Goal: Information Seeking & Learning: Find specific fact

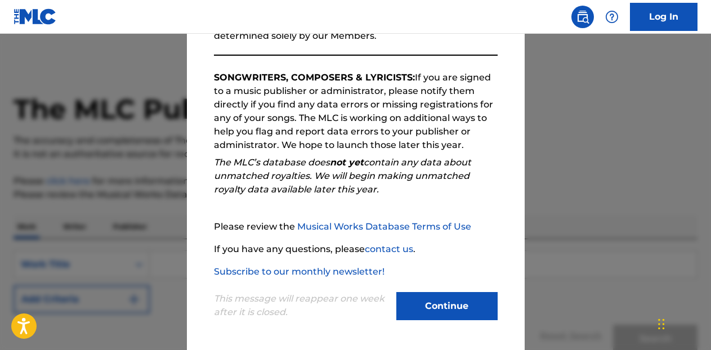
scroll to position [165, 0]
click at [448, 296] on button "Continue" at bounding box center [446, 306] width 101 height 28
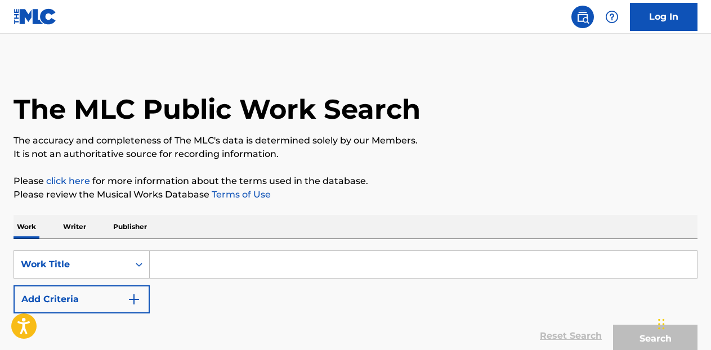
click at [270, 266] on input "Search Form" at bounding box center [423, 264] width 547 height 27
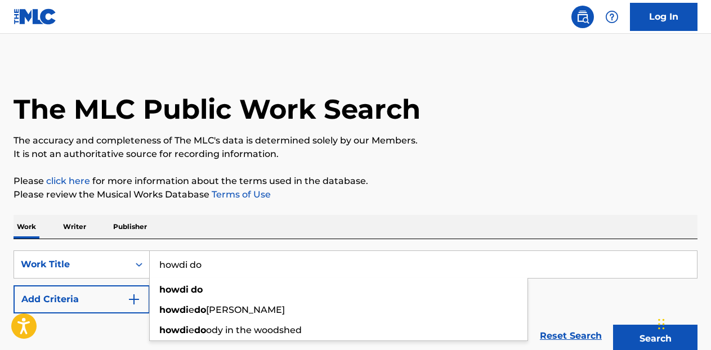
type input "howdi do"
click at [613, 325] on button "Search" at bounding box center [655, 339] width 84 height 28
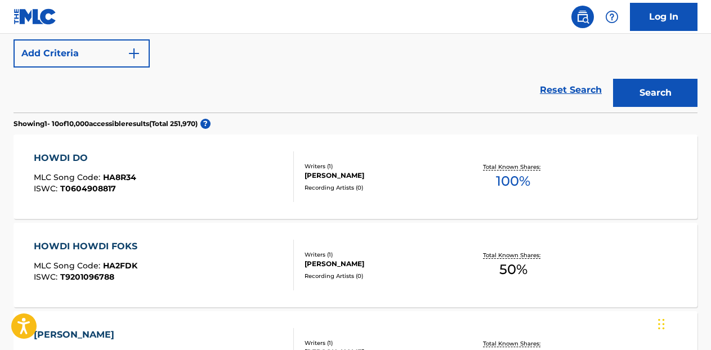
scroll to position [0, 0]
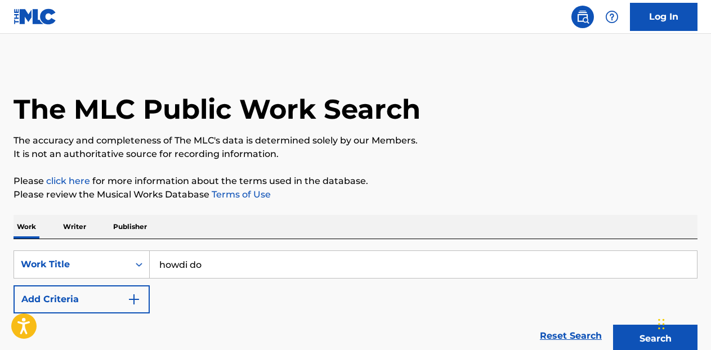
click at [186, 258] on input "howdi do" at bounding box center [423, 264] width 547 height 27
click at [125, 227] on p "Publisher" at bounding box center [130, 227] width 41 height 24
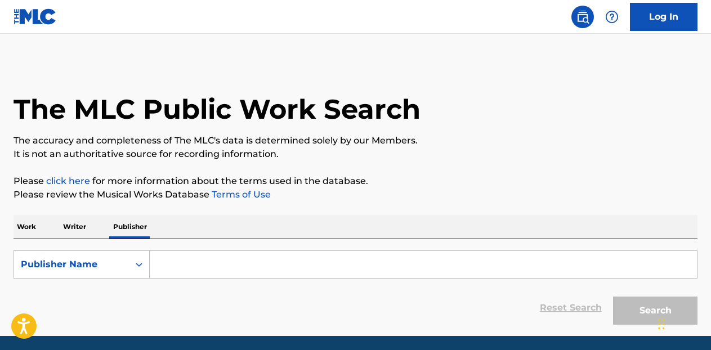
click at [72, 227] on p "Writer" at bounding box center [75, 227] width 30 height 24
click at [171, 261] on input "Search Form" at bounding box center [423, 264] width 547 height 27
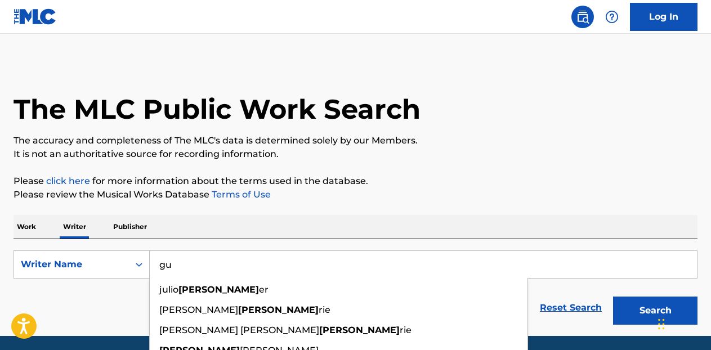
type input "g"
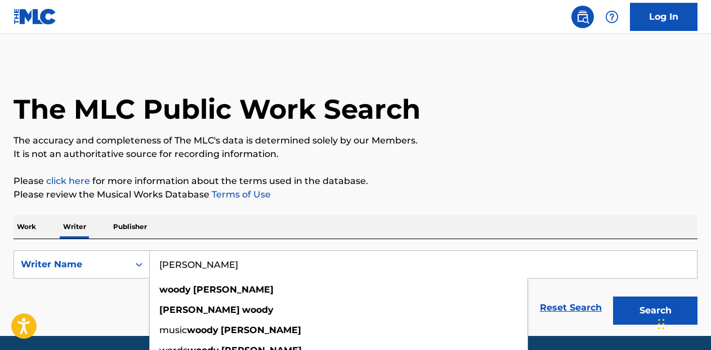
type input "[PERSON_NAME]"
click at [613, 297] on button "Search" at bounding box center [655, 311] width 84 height 28
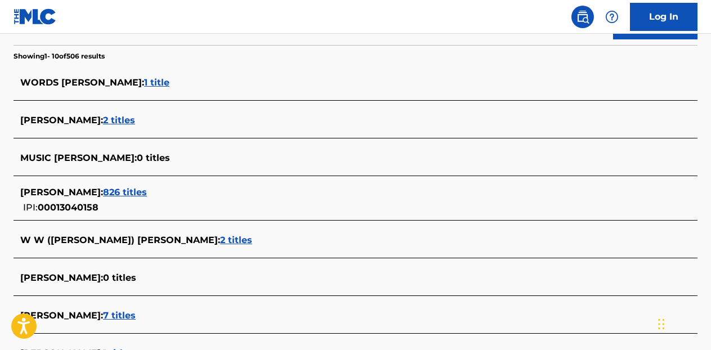
scroll to position [286, 0]
click at [133, 190] on span "826 titles" at bounding box center [125, 191] width 44 height 11
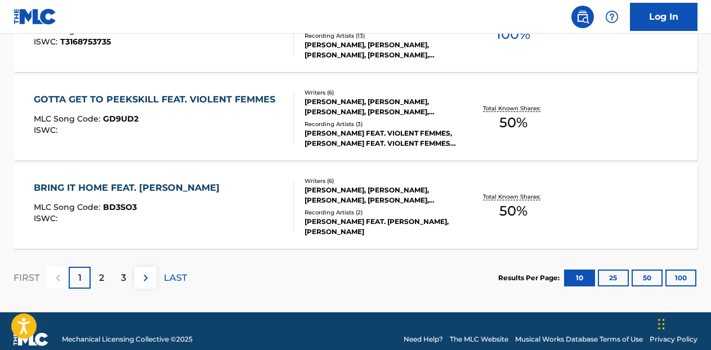
scroll to position [1028, 0]
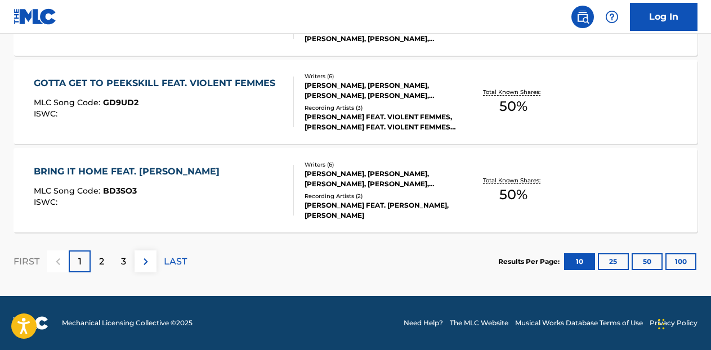
click at [683, 261] on button "100" at bounding box center [680, 261] width 31 height 17
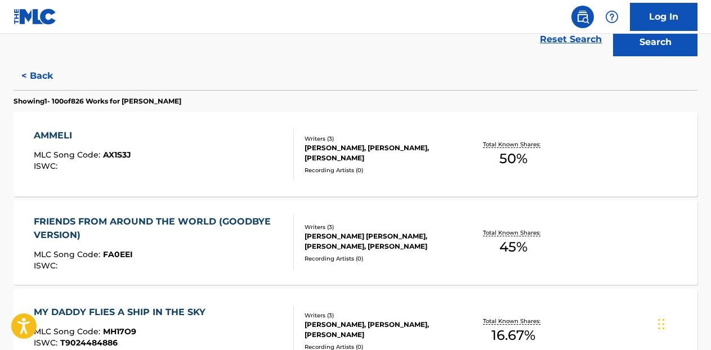
scroll to position [0, 0]
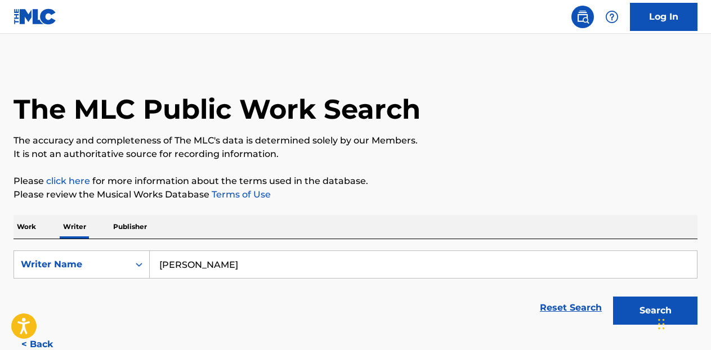
click at [26, 223] on p "Work" at bounding box center [27, 227] width 26 height 24
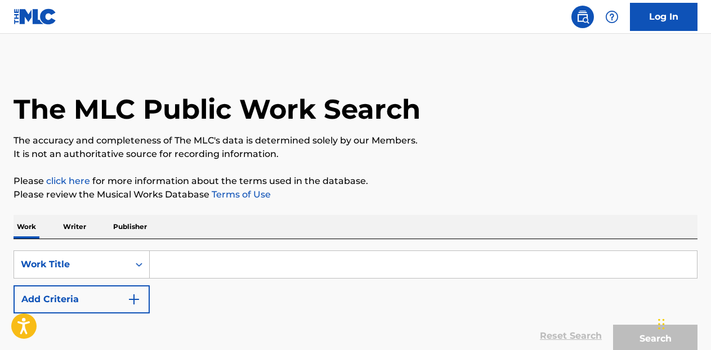
click at [181, 270] on input "Search Form" at bounding box center [423, 264] width 547 height 27
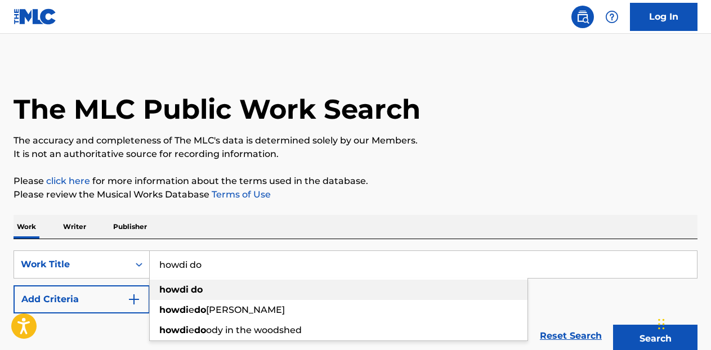
type input "howdi do"
click at [167, 295] on div "howdi do" at bounding box center [339, 290] width 378 height 20
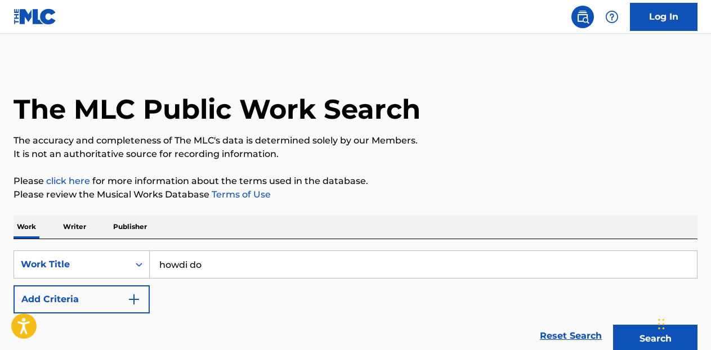
click at [134, 300] on img "Search Form" at bounding box center [134, 300] width 14 height 14
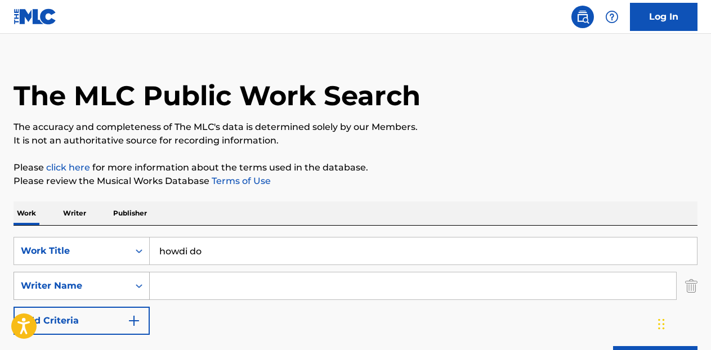
scroll to position [25, 0]
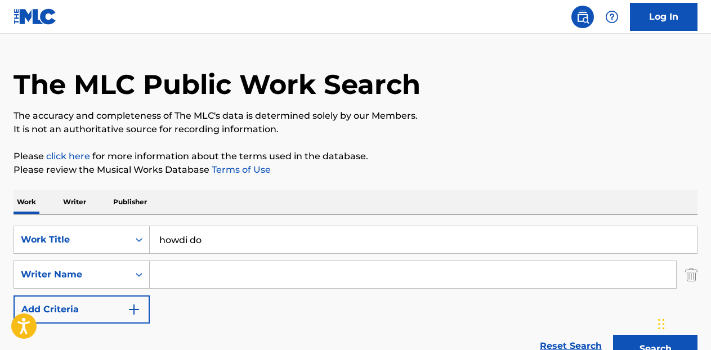
click at [194, 276] on input "Search Form" at bounding box center [413, 274] width 526 height 27
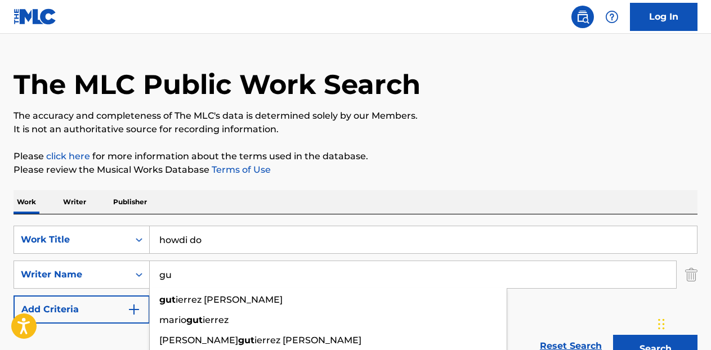
type input "g"
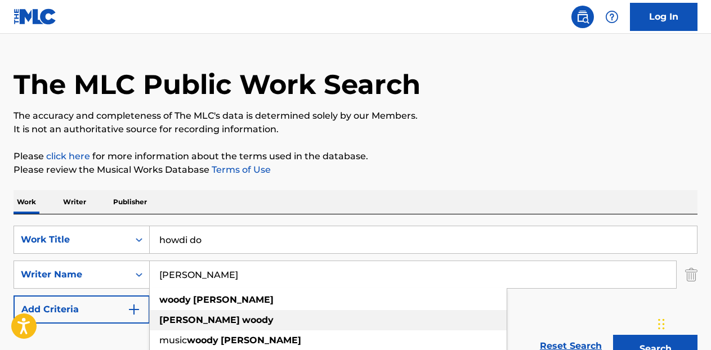
click at [242, 315] on strong "woody" at bounding box center [258, 320] width 32 height 11
type input "[PERSON_NAME]"
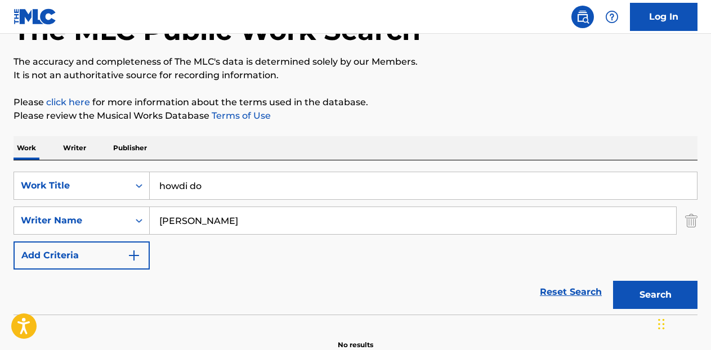
scroll to position [138, 0]
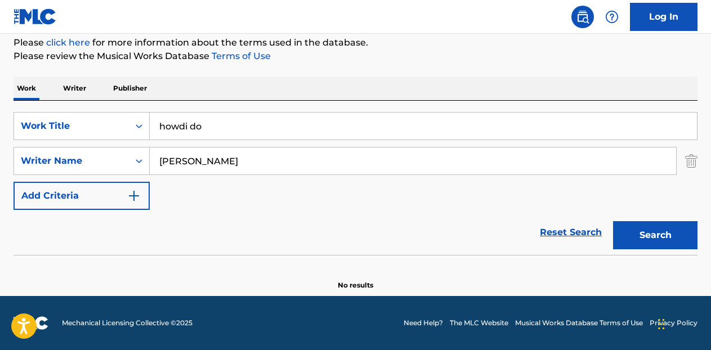
click at [194, 129] on input "howdi do" at bounding box center [423, 126] width 547 height 27
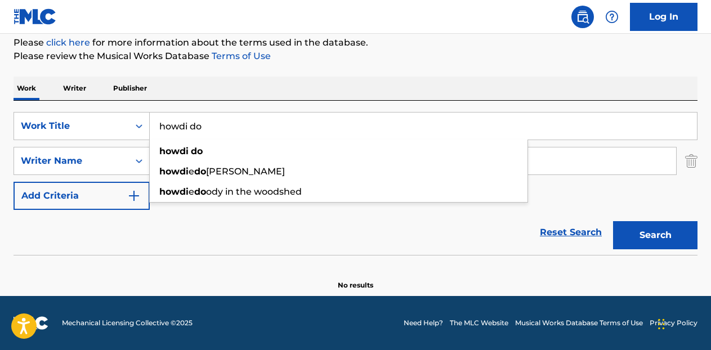
click at [194, 129] on input "howdi do" at bounding box center [423, 126] width 547 height 27
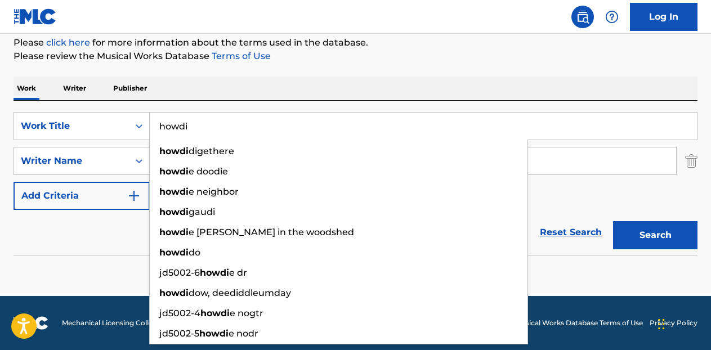
type input "howdi"
click at [613, 221] on button "Search" at bounding box center [655, 235] width 84 height 28
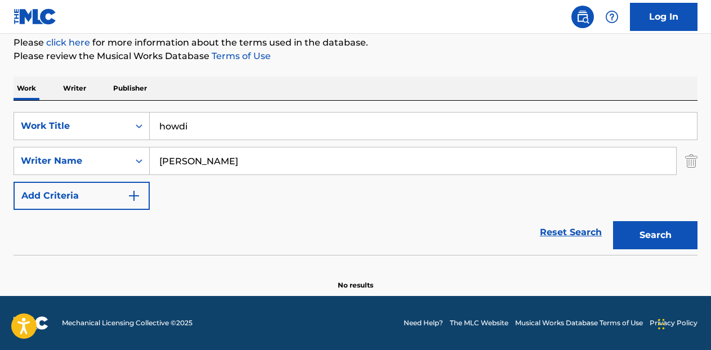
click at [195, 129] on input "howdi" at bounding box center [423, 126] width 547 height 27
type input "h"
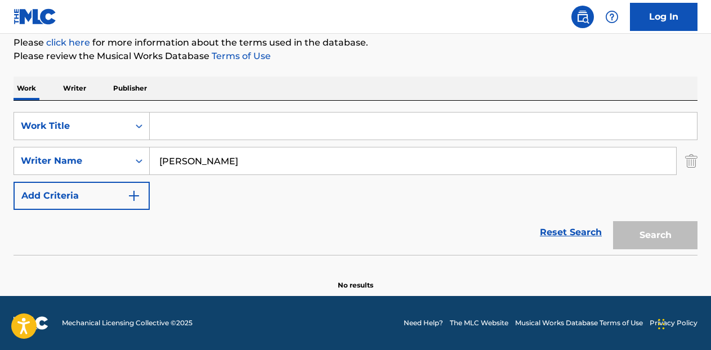
click at [75, 88] on p "Writer" at bounding box center [75, 89] width 30 height 24
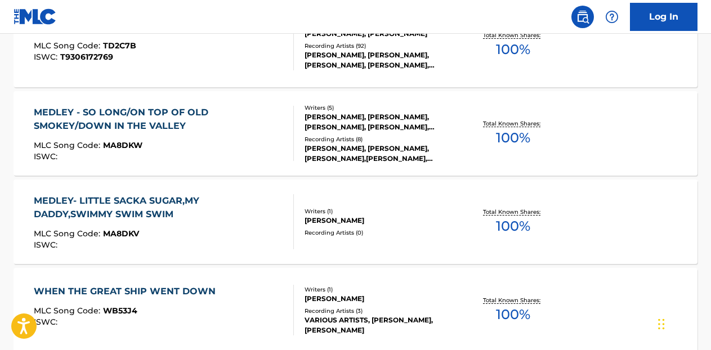
scroll to position [8979, 0]
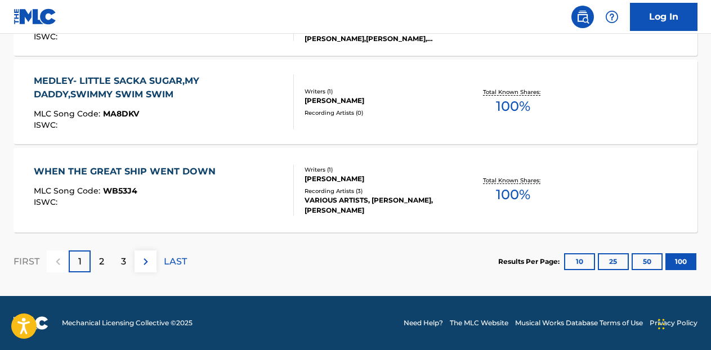
click at [101, 262] on p "2" at bounding box center [101, 262] width 5 height 14
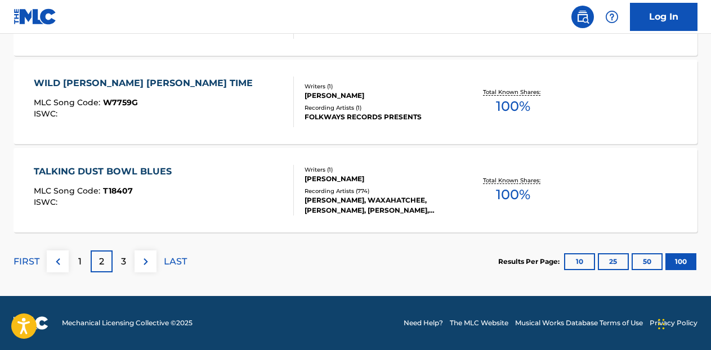
click at [124, 264] on p "3" at bounding box center [123, 262] width 5 height 14
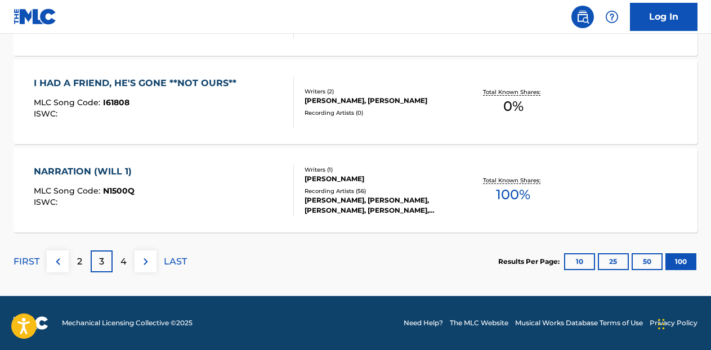
click at [118, 267] on div "4" at bounding box center [124, 261] width 22 height 22
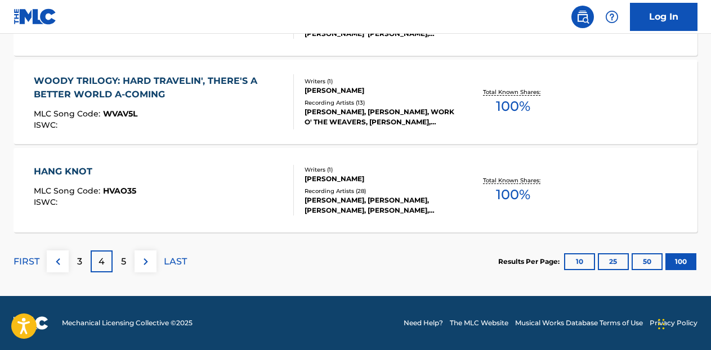
click at [123, 262] on p "5" at bounding box center [123, 262] width 5 height 14
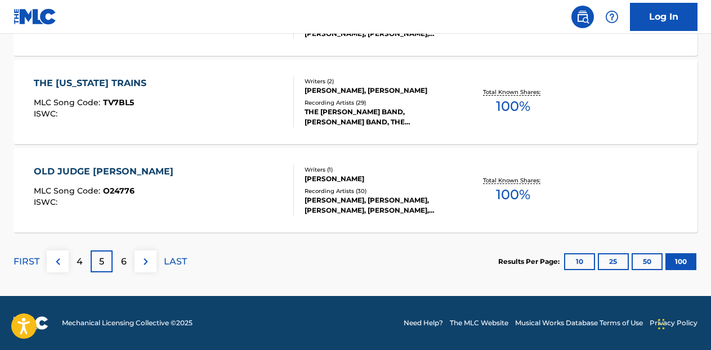
click at [123, 258] on p "6" at bounding box center [124, 262] width 6 height 14
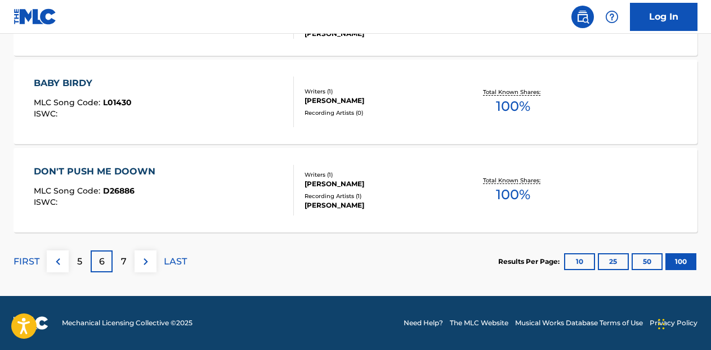
click at [124, 264] on p "7" at bounding box center [124, 262] width 6 height 14
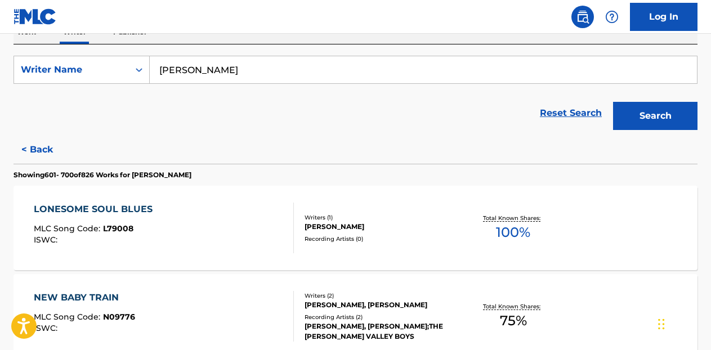
scroll to position [5442, 0]
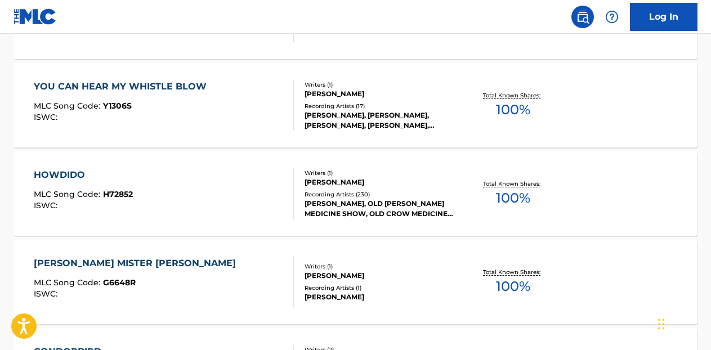
click at [70, 175] on div "HOWDIDO" at bounding box center [83, 175] width 99 height 14
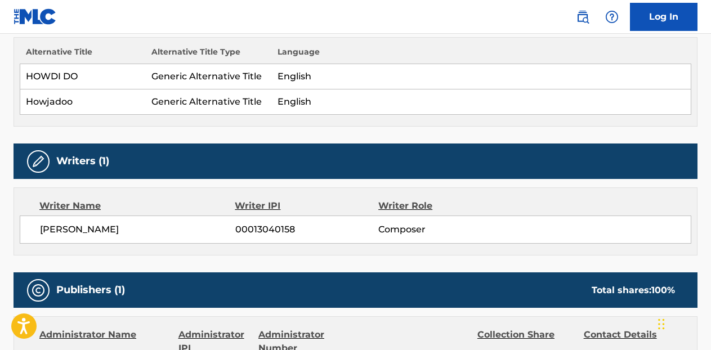
scroll to position [297, 0]
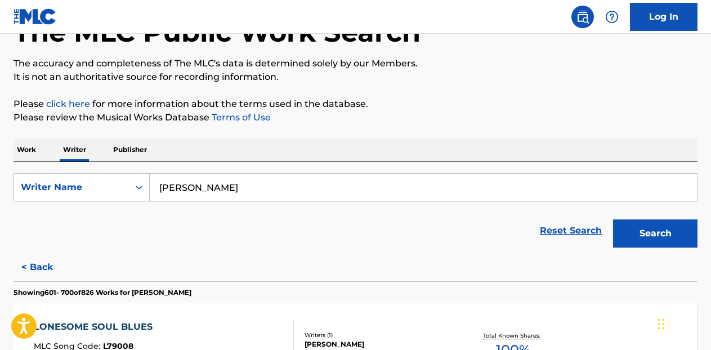
scroll to position [89, 0]
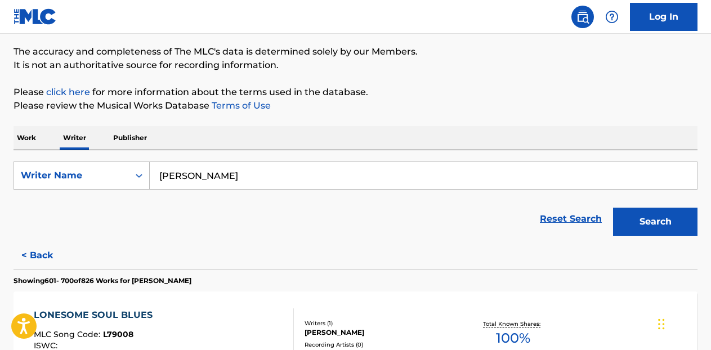
click at [33, 136] on p "Work" at bounding box center [27, 138] width 26 height 24
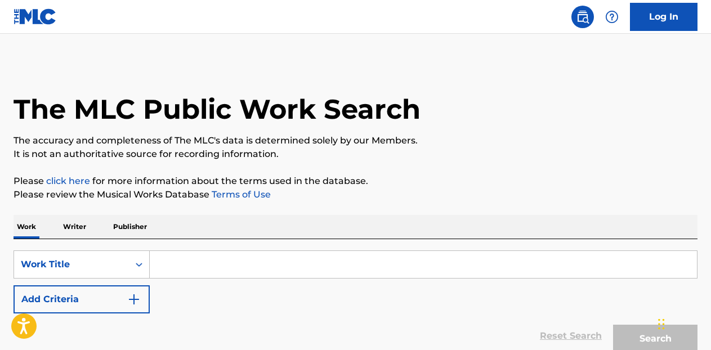
click at [189, 265] on input "Search Form" at bounding box center [423, 264] width 547 height 27
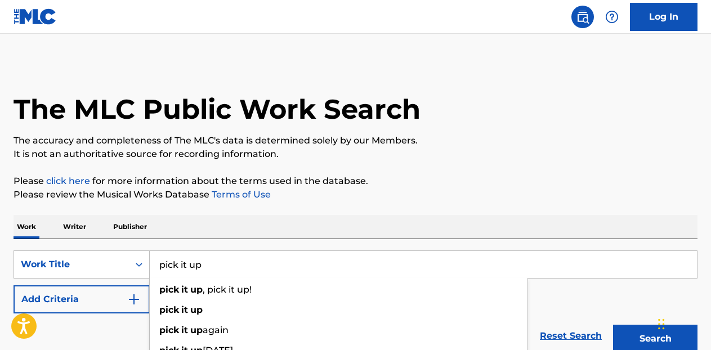
type input "pick it up"
click at [613, 325] on button "Search" at bounding box center [655, 339] width 84 height 28
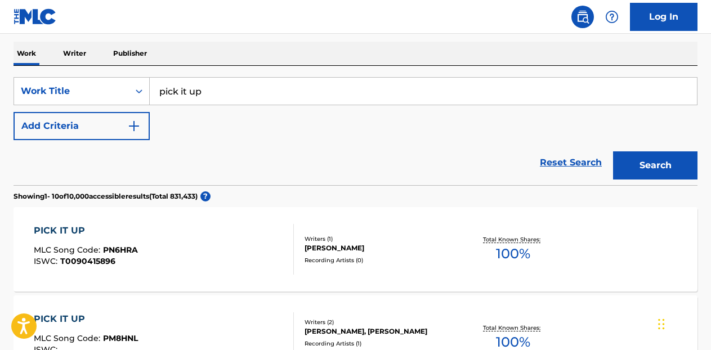
scroll to position [166, 0]
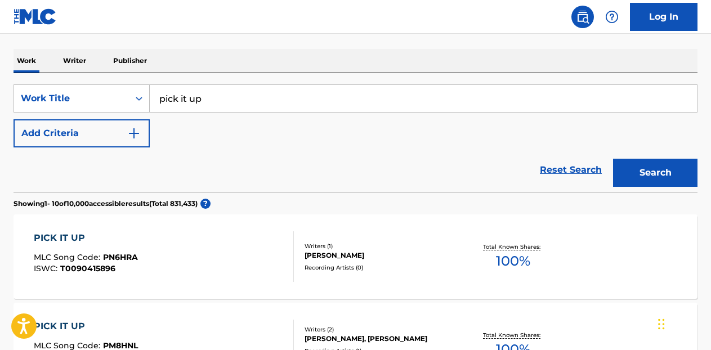
click at [126, 133] on button "Add Criteria" at bounding box center [82, 133] width 136 height 28
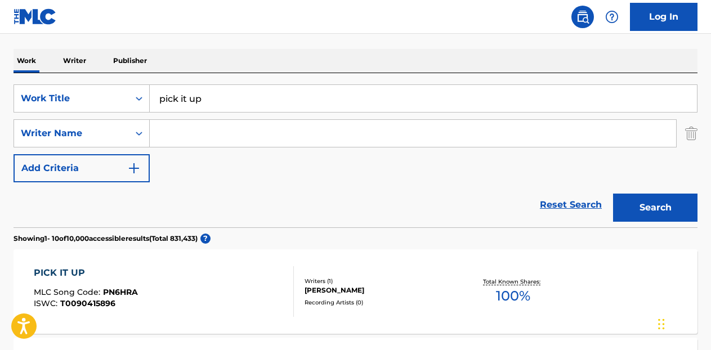
click at [182, 137] on input "Search Form" at bounding box center [413, 133] width 526 height 27
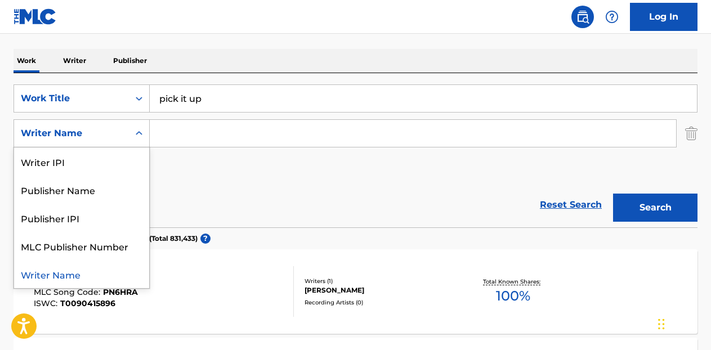
click at [142, 134] on icon "Search Form" at bounding box center [138, 133] width 11 height 11
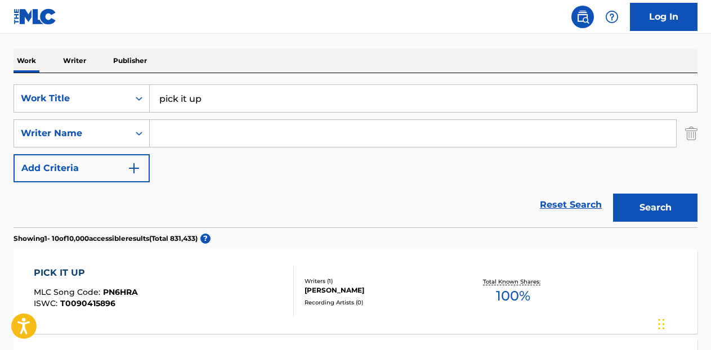
click at [187, 133] on input "Search Form" at bounding box center [413, 133] width 526 height 27
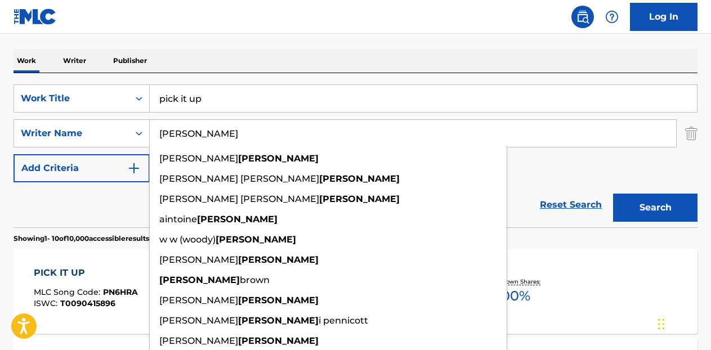
type input "[PERSON_NAME]"
click at [568, 162] on div "SearchWithCriteria903d9a78-c025-42d8-918e-c88298b6a05e Work Title pick it up Se…" at bounding box center [356, 133] width 684 height 98
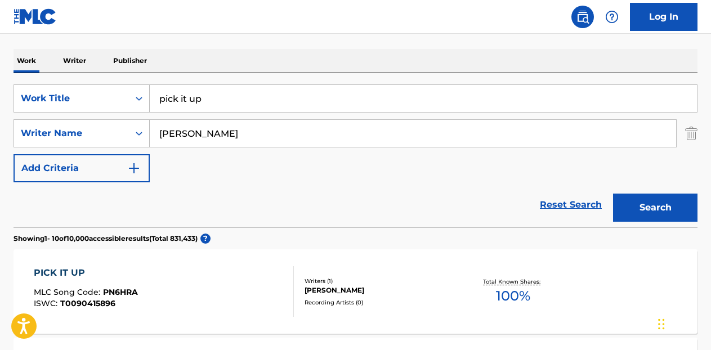
click at [647, 203] on button "Search" at bounding box center [655, 208] width 84 height 28
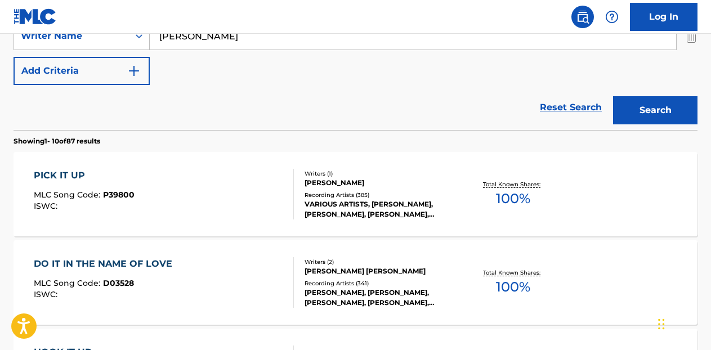
scroll to position [267, 0]
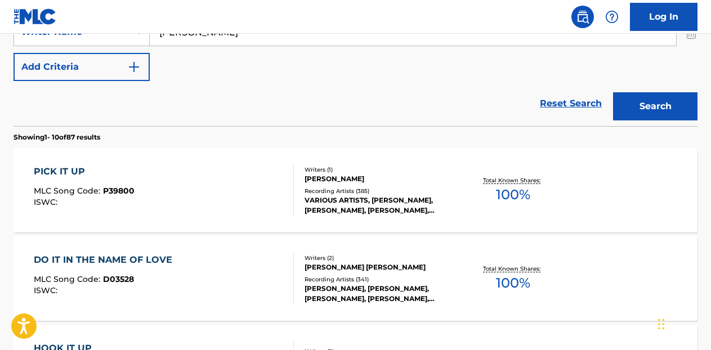
click at [62, 169] on div "PICK IT UP" at bounding box center [84, 172] width 101 height 14
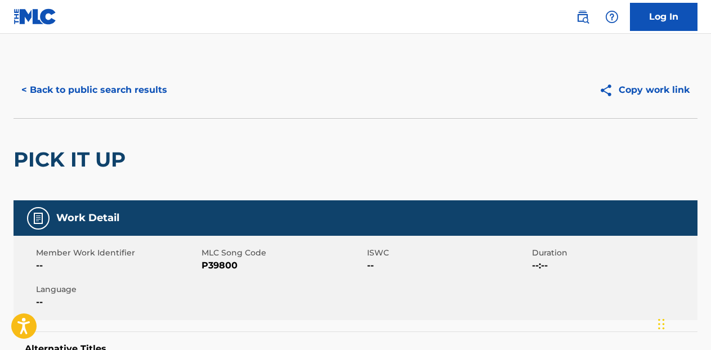
click at [101, 86] on button "< Back to public search results" at bounding box center [95, 90] width 162 height 28
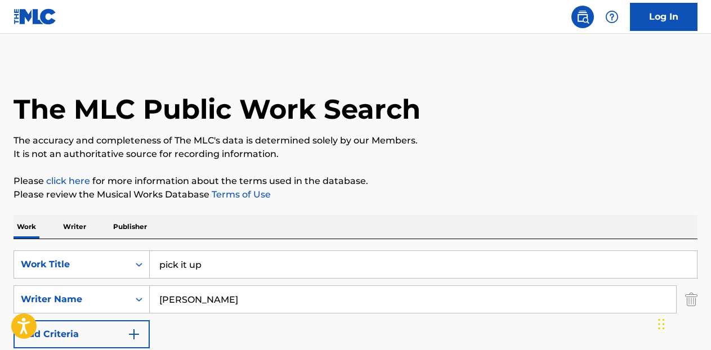
click at [195, 268] on input "pick it up" at bounding box center [423, 264] width 547 height 27
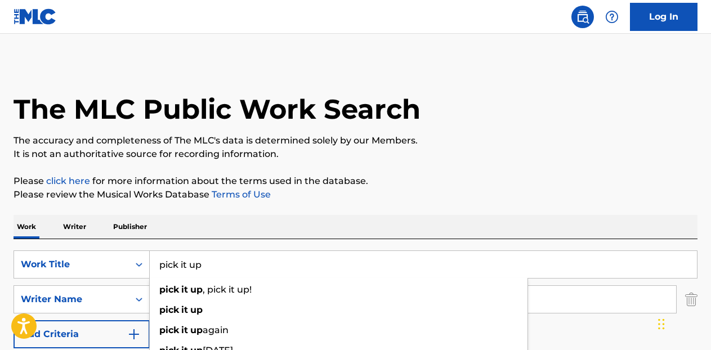
click at [195, 268] on input "pick it up" at bounding box center [423, 264] width 547 height 27
type input "t"
type input "car car song"
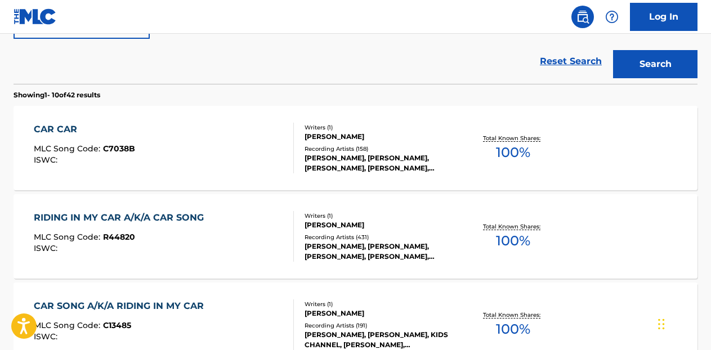
scroll to position [310, 0]
click at [60, 125] on div "CAR CAR" at bounding box center [84, 129] width 101 height 14
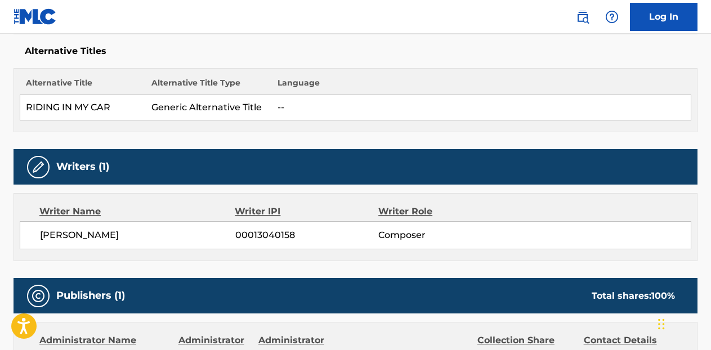
scroll to position [174, 0]
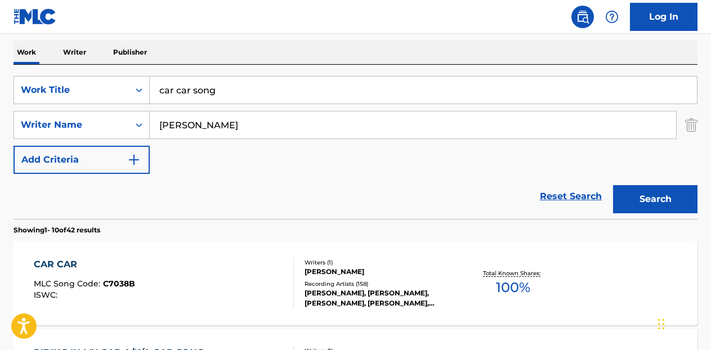
scroll to position [374, 0]
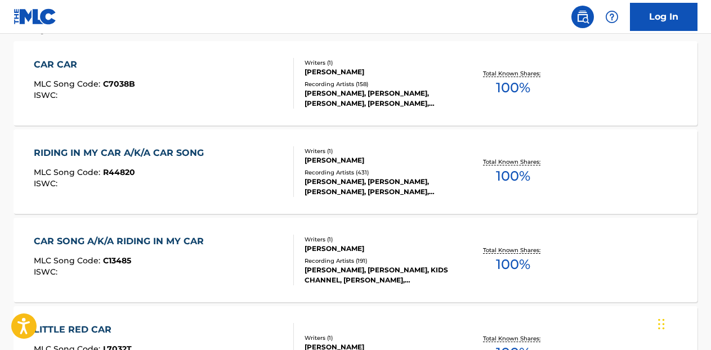
click at [162, 150] on div "RIDING IN MY CAR A/K/A CAR SONG" at bounding box center [122, 153] width 176 height 14
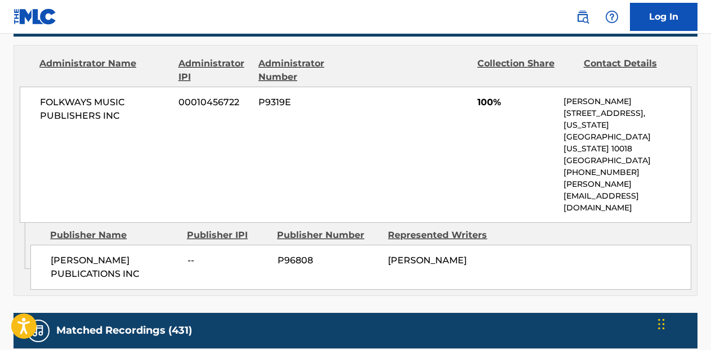
scroll to position [524, 0]
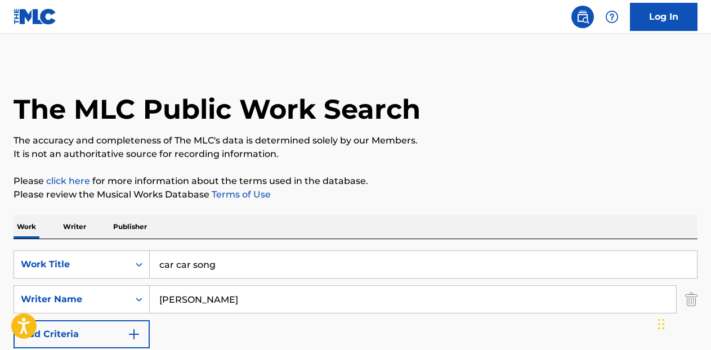
click at [178, 264] on input "car car song" at bounding box center [423, 264] width 547 height 27
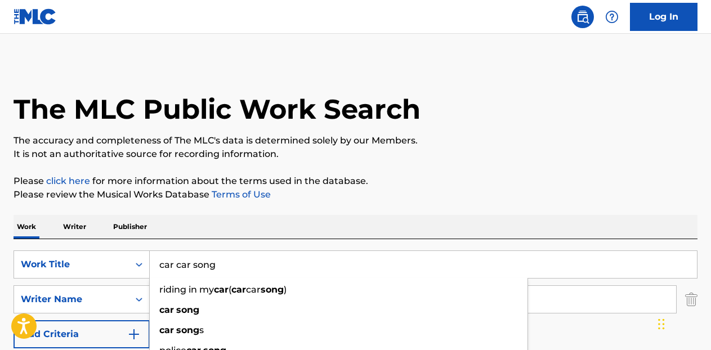
click at [178, 264] on input "car car song" at bounding box center [423, 264] width 547 height 27
click at [224, 263] on input "wimoweh" at bounding box center [423, 264] width 547 height 27
type input "wimoweh"
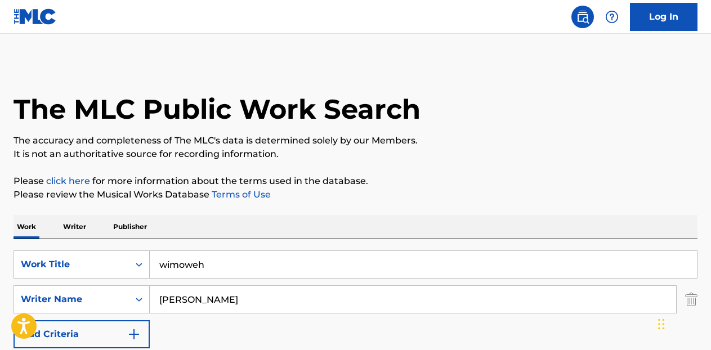
click at [259, 230] on div "Work Writer Publisher" at bounding box center [356, 227] width 684 height 24
click at [206, 293] on input "[PERSON_NAME]" at bounding box center [413, 299] width 526 height 27
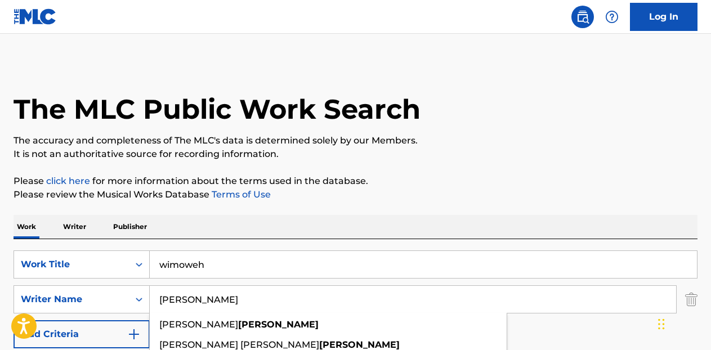
click at [206, 293] on input "[PERSON_NAME]" at bounding box center [413, 299] width 526 height 27
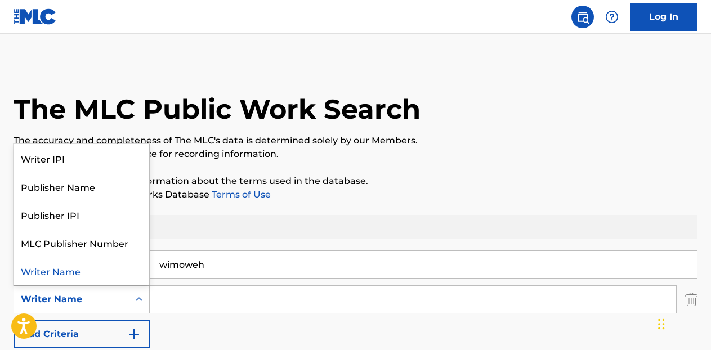
click at [134, 304] on icon "Search Form" at bounding box center [138, 299] width 11 height 11
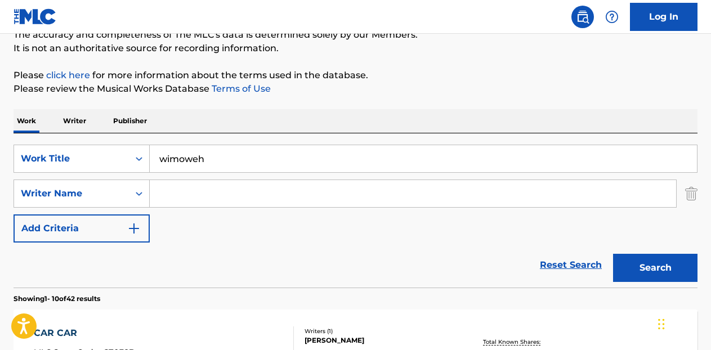
scroll to position [111, 0]
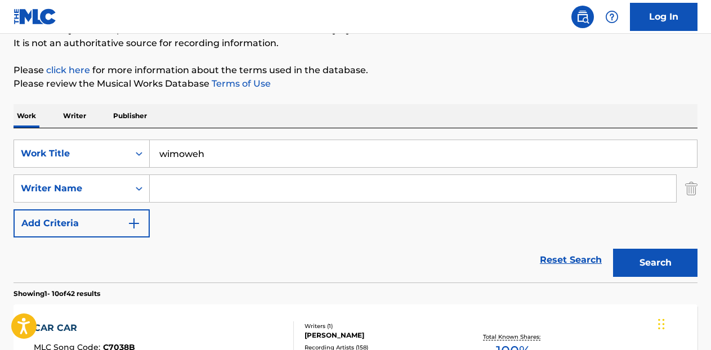
click at [692, 189] on img "Search Form" at bounding box center [691, 188] width 12 height 28
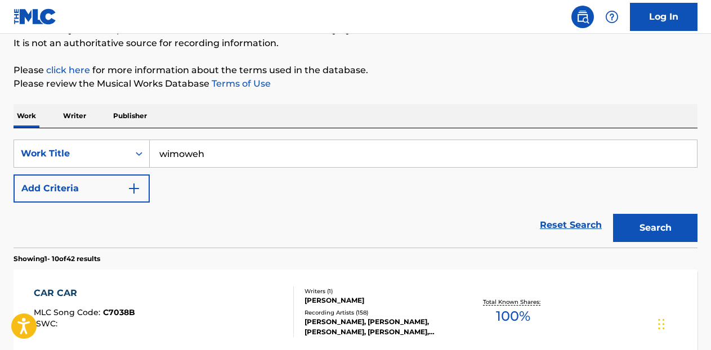
click at [644, 230] on button "Search" at bounding box center [655, 228] width 84 height 28
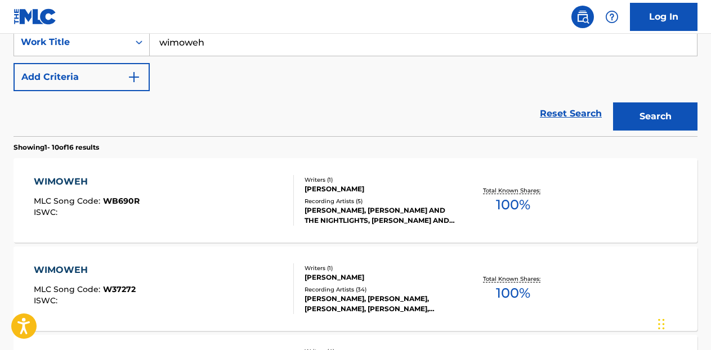
scroll to position [0, 0]
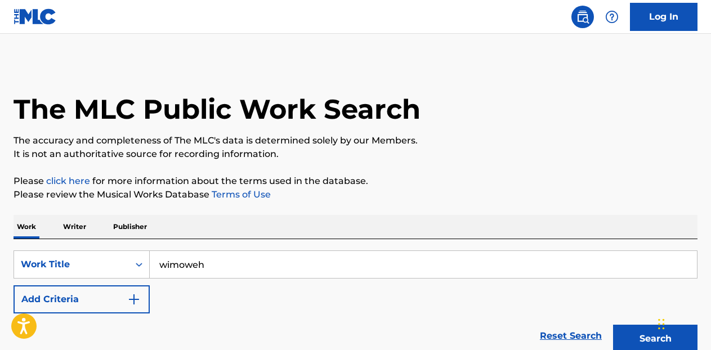
click at [103, 295] on button "Add Criteria" at bounding box center [82, 299] width 136 height 28
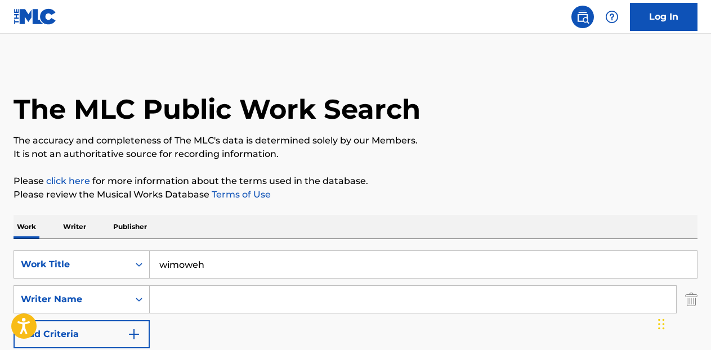
click at [177, 294] on input "Search Form" at bounding box center [413, 299] width 526 height 27
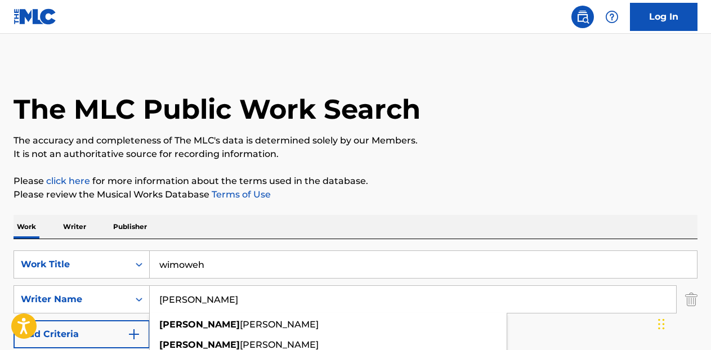
type input "[PERSON_NAME]"
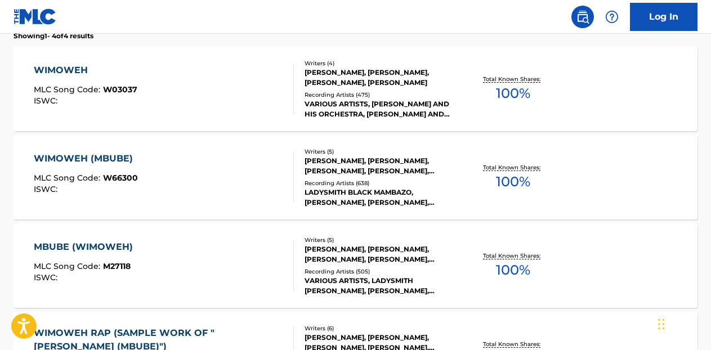
scroll to position [373, 0]
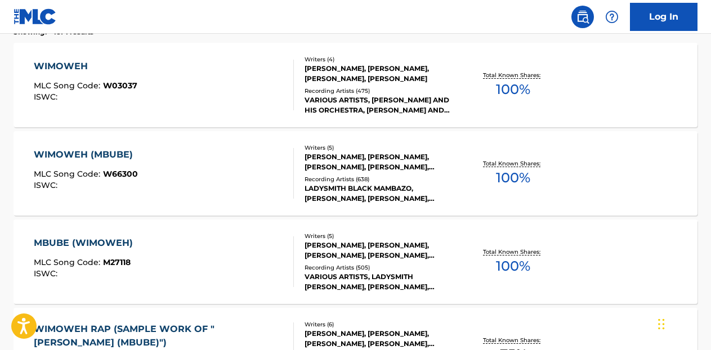
click at [66, 65] on div "WIMOWEH" at bounding box center [86, 67] width 104 height 14
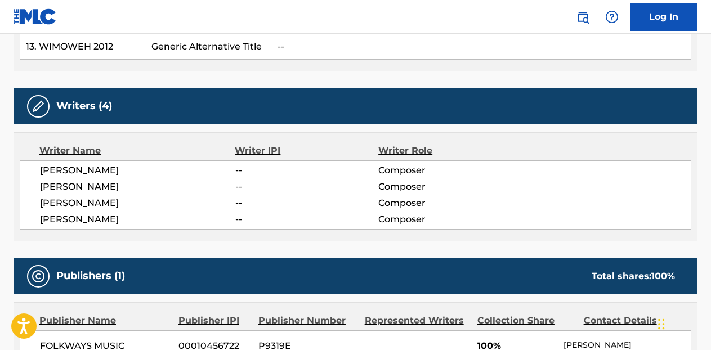
scroll to position [387, 0]
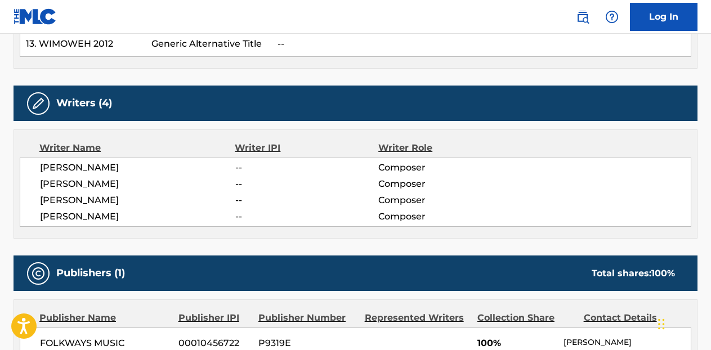
click at [71, 183] on span "[PERSON_NAME]" at bounding box center [137, 184] width 195 height 14
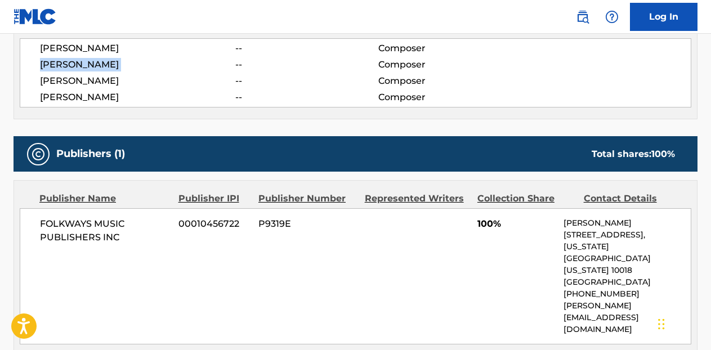
scroll to position [301, 0]
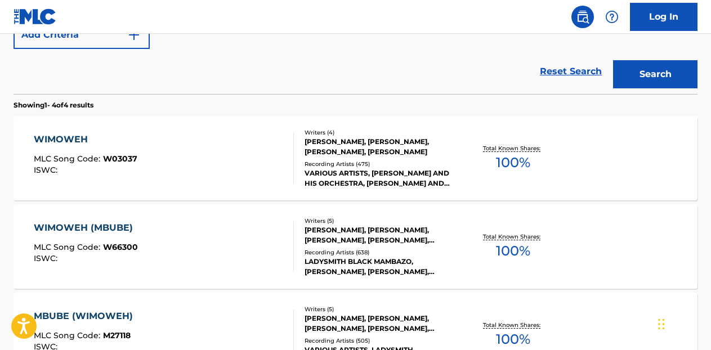
scroll to position [257, 0]
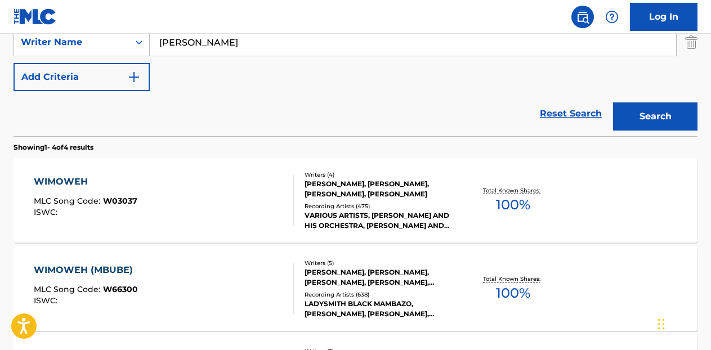
click at [344, 185] on div "[PERSON_NAME], [PERSON_NAME], [PERSON_NAME], [PERSON_NAME]" at bounding box center [380, 189] width 152 height 20
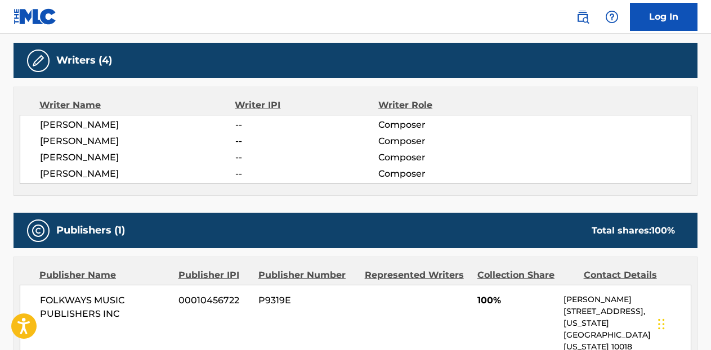
scroll to position [430, 0]
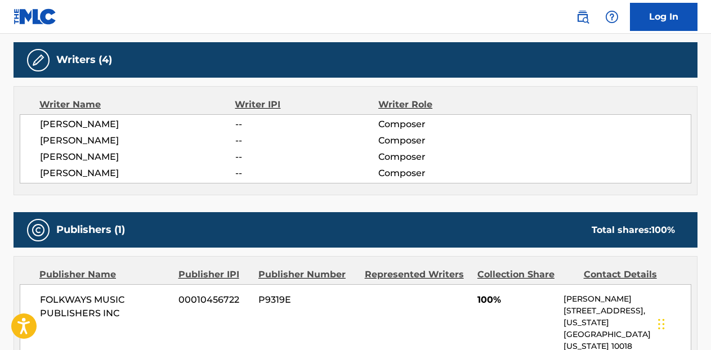
click at [61, 122] on span "[PERSON_NAME]" at bounding box center [137, 125] width 195 height 14
click at [104, 125] on span "[PERSON_NAME]" at bounding box center [137, 125] width 195 height 14
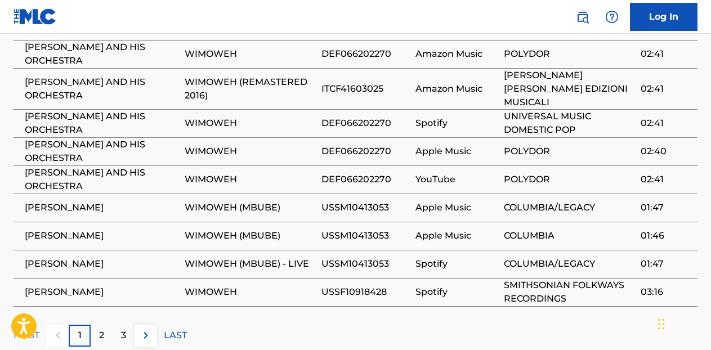
scroll to position [954, 0]
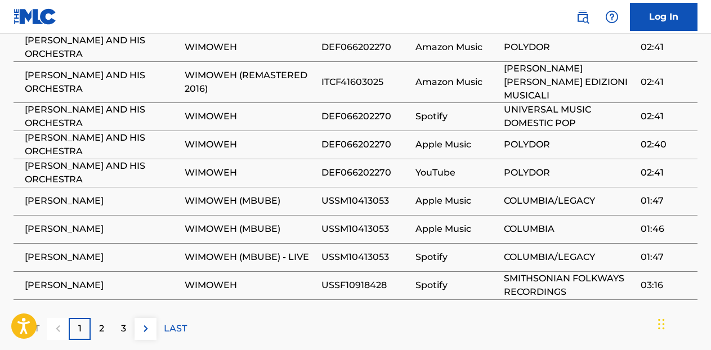
click at [105, 318] on div "2" at bounding box center [102, 329] width 22 height 22
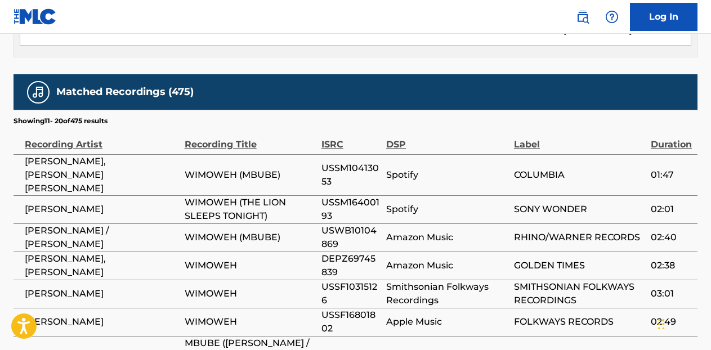
scroll to position [801, 0]
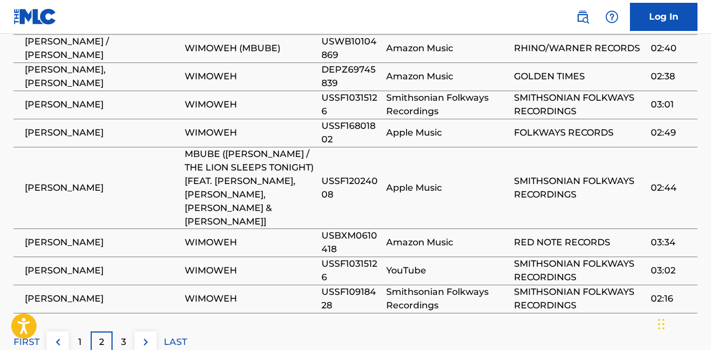
click at [124, 335] on p "3" at bounding box center [123, 342] width 5 height 14
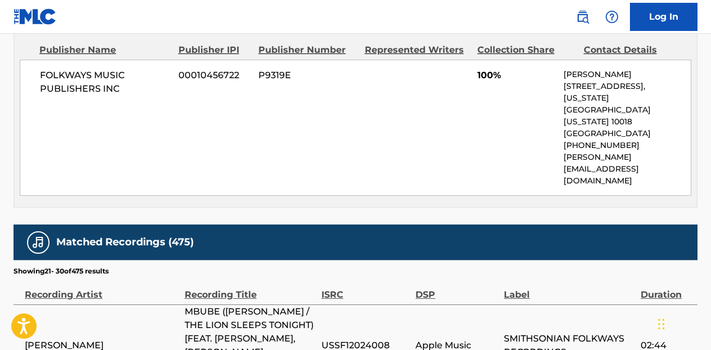
scroll to position [459, 0]
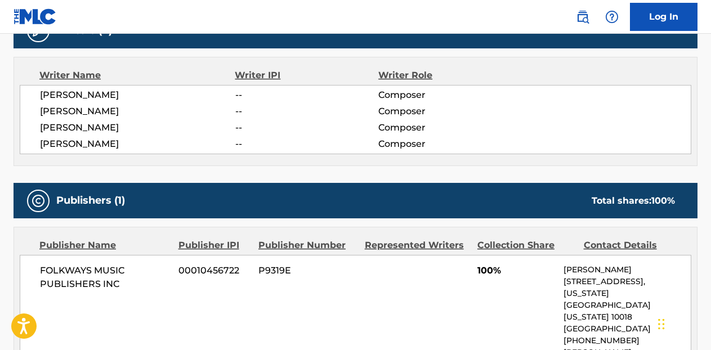
scroll to position [321, 0]
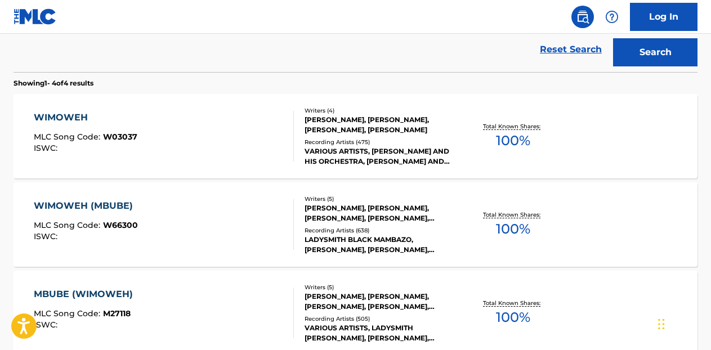
click at [115, 203] on div "WIMOWEH (MBUBE)" at bounding box center [86, 206] width 105 height 14
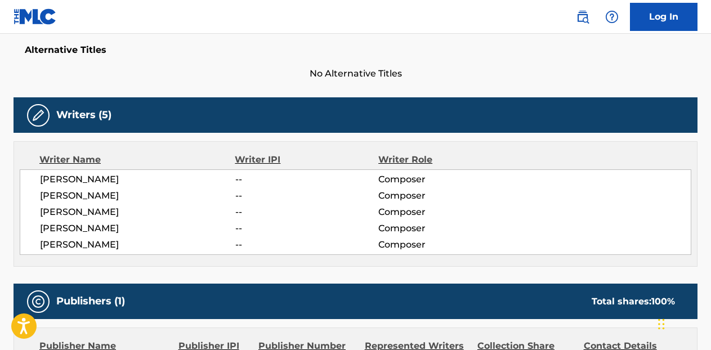
scroll to position [293, 0]
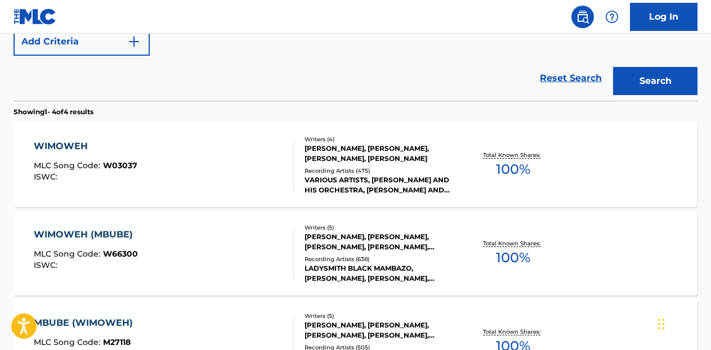
scroll to position [385, 0]
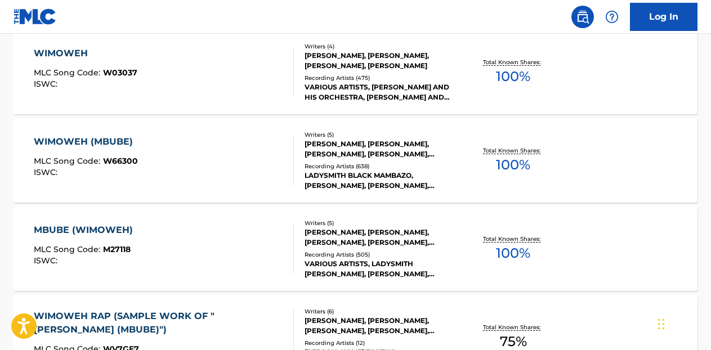
click at [111, 226] on div "MBUBE (WIMOWEH)" at bounding box center [86, 230] width 105 height 14
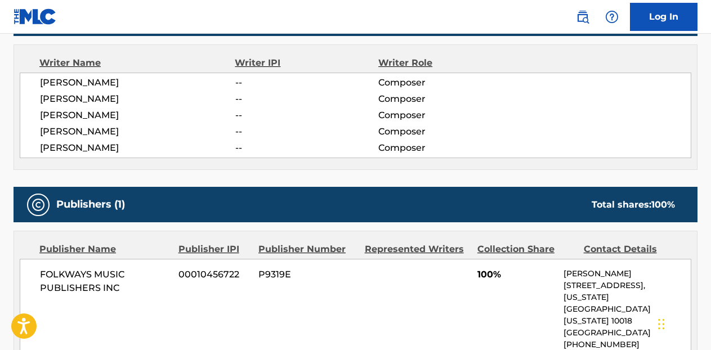
scroll to position [450, 0]
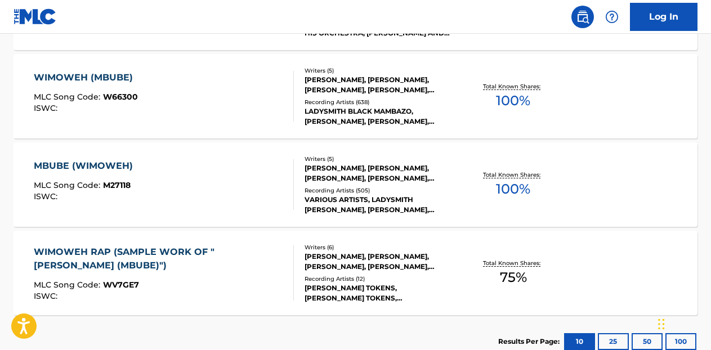
click at [107, 74] on div "WIMOWEH (MBUBE)" at bounding box center [86, 78] width 105 height 14
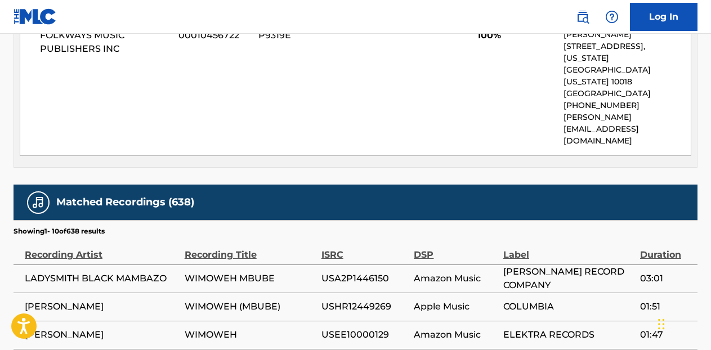
scroll to position [635, 0]
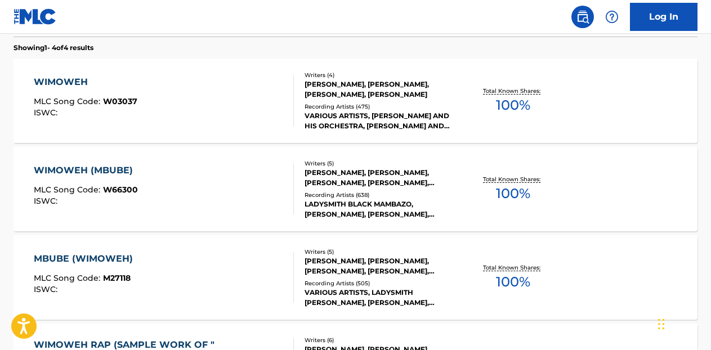
scroll to position [355, 0]
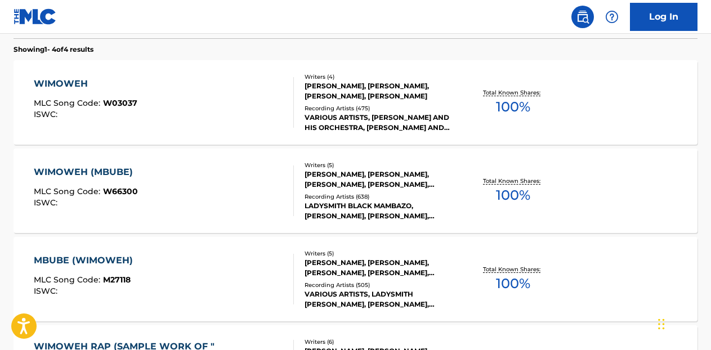
click at [100, 258] on div "MBUBE (WIMOWEH)" at bounding box center [86, 261] width 105 height 14
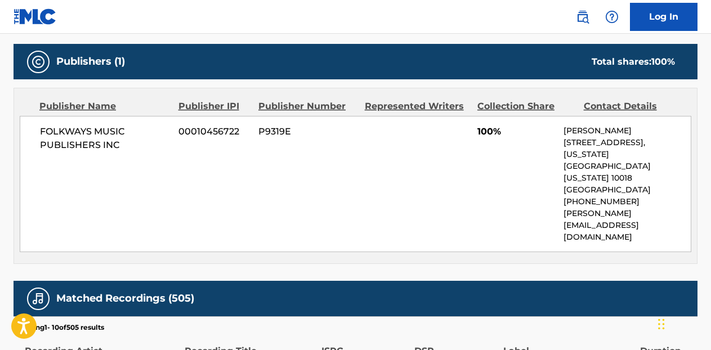
scroll to position [539, 0]
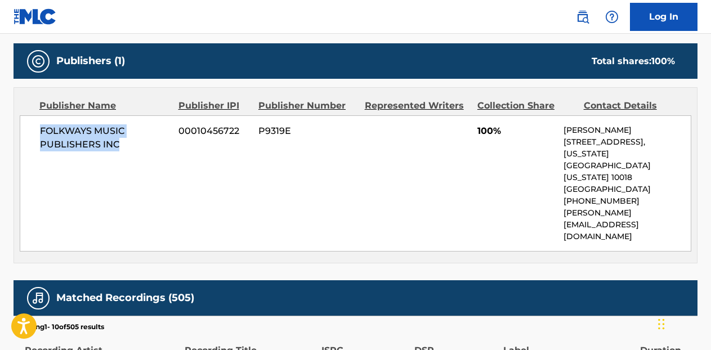
drag, startPoint x: 39, startPoint y: 129, endPoint x: 116, endPoint y: 138, distance: 77.6
click at [116, 138] on span "FOLKWAYS MUSIC PUBLISHERS INC" at bounding box center [105, 137] width 130 height 27
copy span "FOLKWAYS MUSIC PUBLISHERS INC"
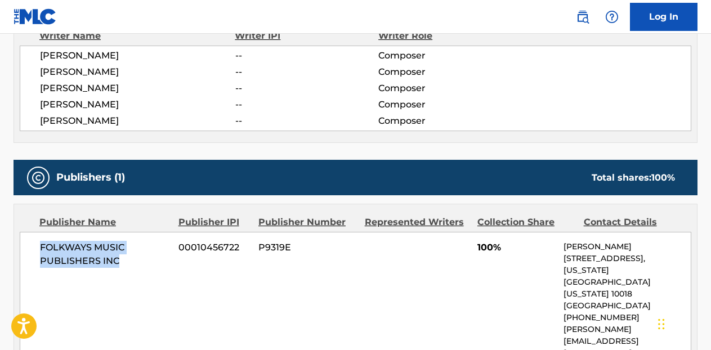
scroll to position [0, 0]
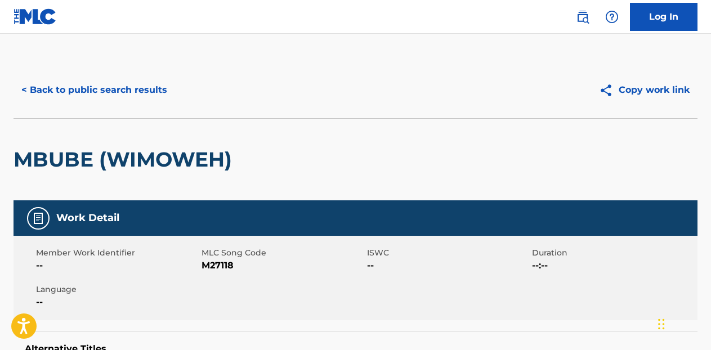
click at [120, 96] on button "< Back to public search results" at bounding box center [95, 90] width 162 height 28
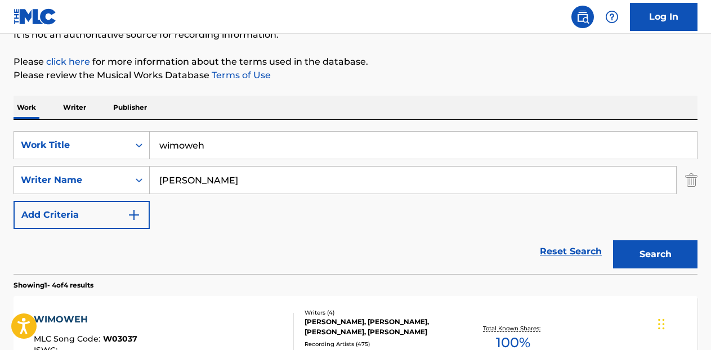
scroll to position [120, 0]
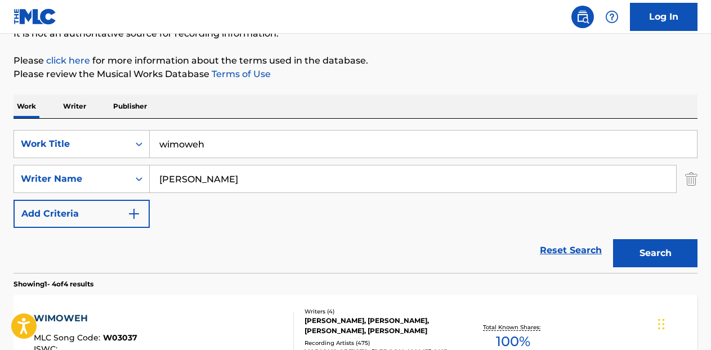
click at [695, 181] on img "Search Form" at bounding box center [691, 179] width 12 height 28
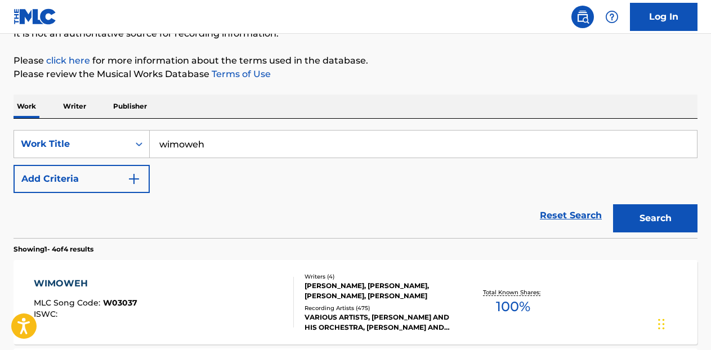
click at [198, 141] on input "wimoweh" at bounding box center [423, 144] width 547 height 27
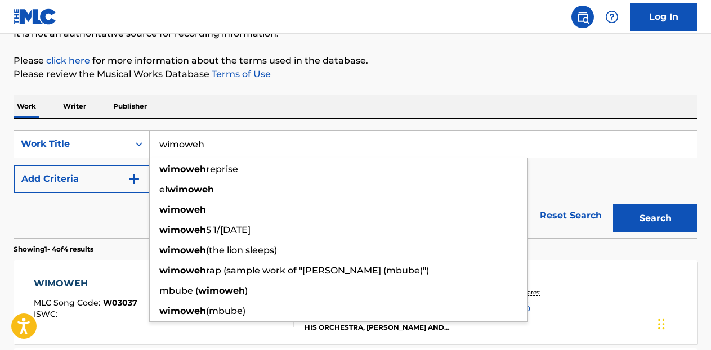
click at [198, 141] on input "wimoweh" at bounding box center [423, 144] width 547 height 27
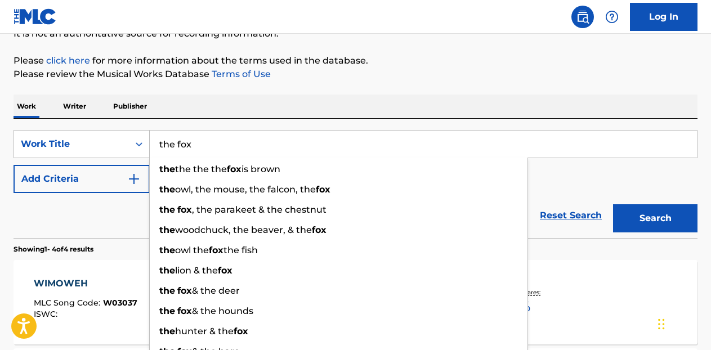
type input "the fox"
click at [613, 204] on button "Search" at bounding box center [655, 218] width 84 height 28
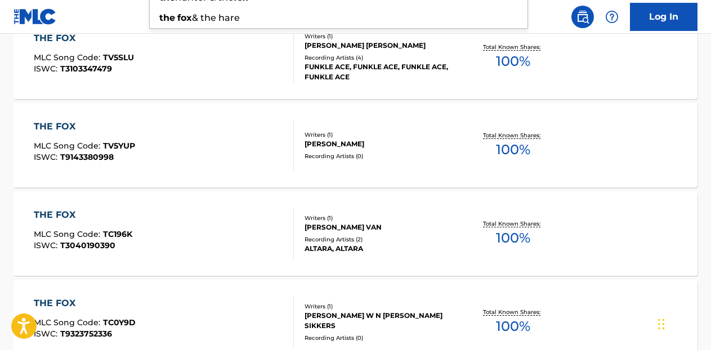
scroll to position [0, 0]
